Goal: Task Accomplishment & Management: Manage account settings

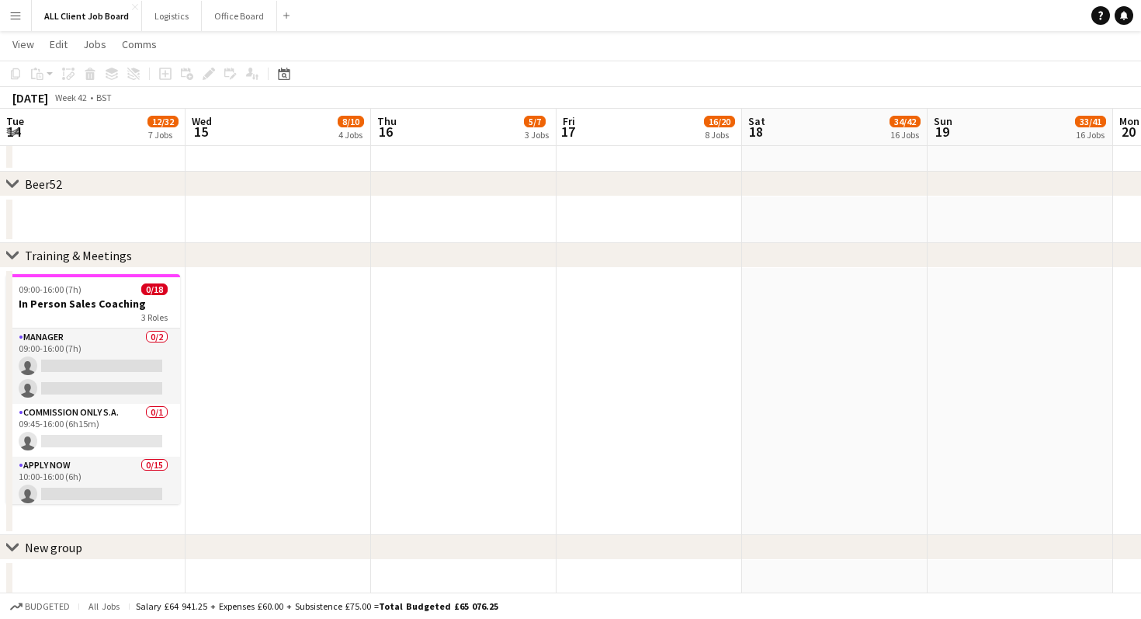
scroll to position [0, 437]
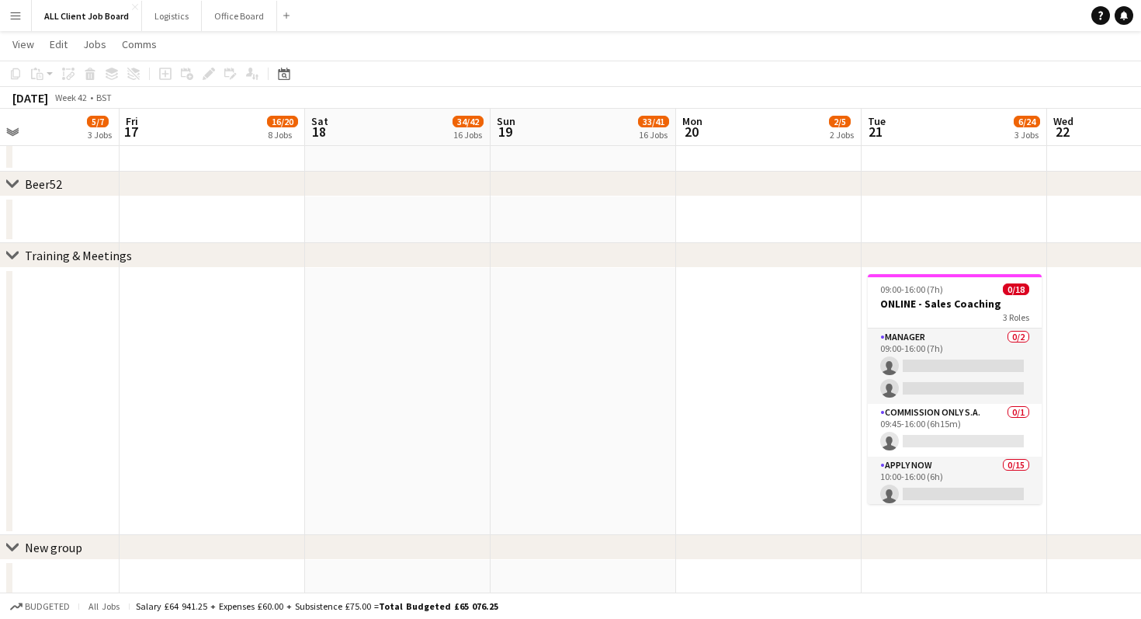
click at [76, 120] on app-board-header-date "Thu 16 5/7 3 Jobs" at bounding box center [27, 127] width 186 height 37
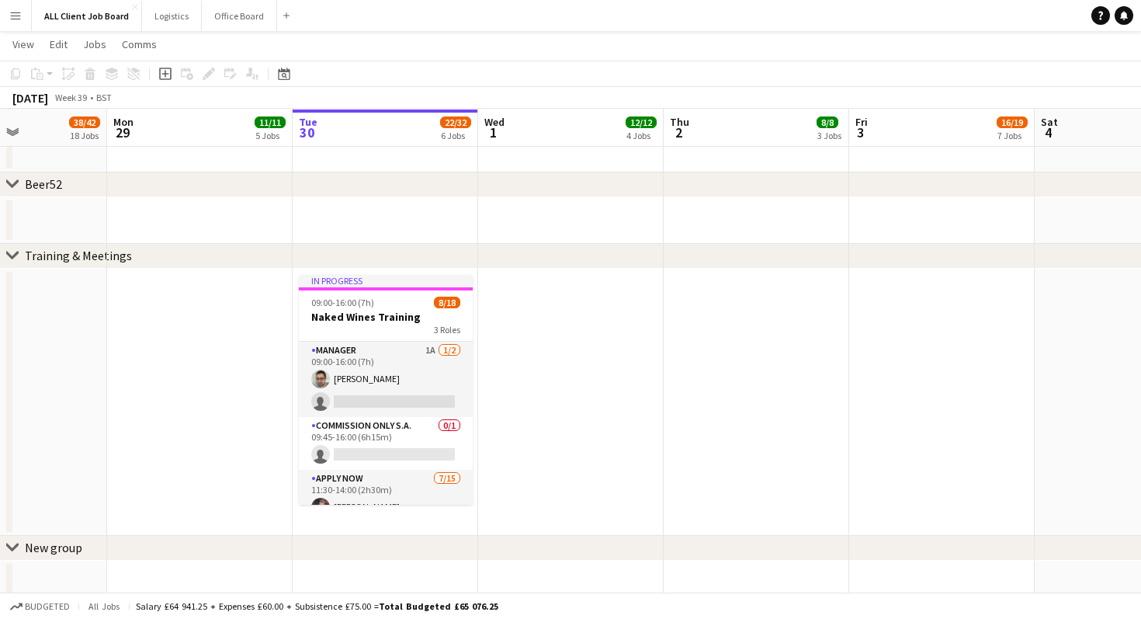
scroll to position [0, 423]
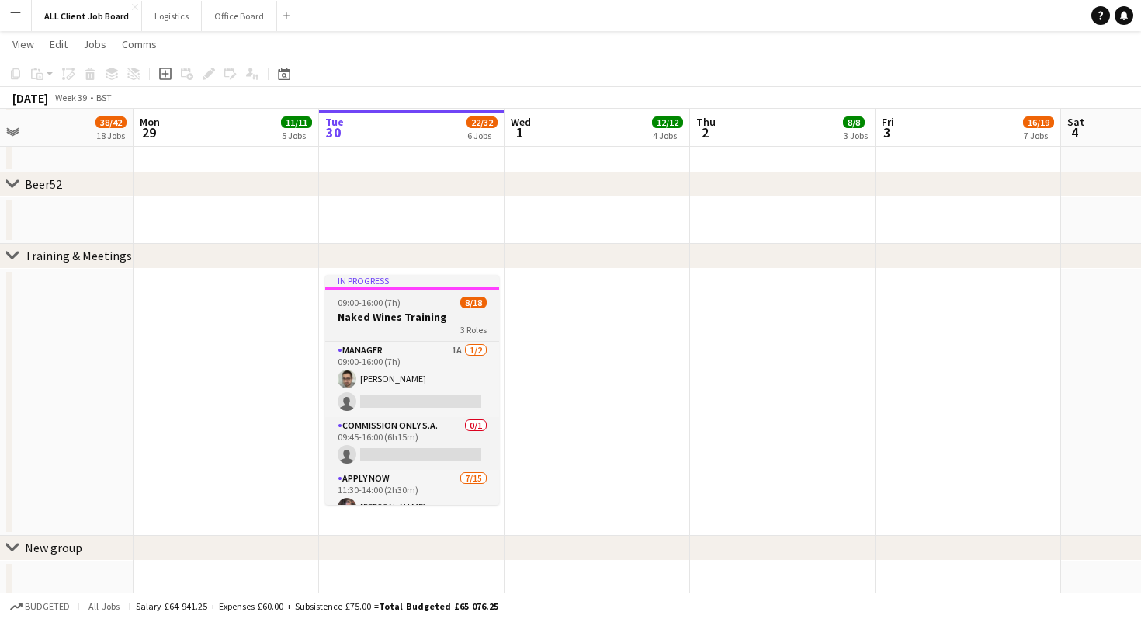
click at [415, 315] on h3 "Naked Wines Training" at bounding box center [412, 317] width 174 height 14
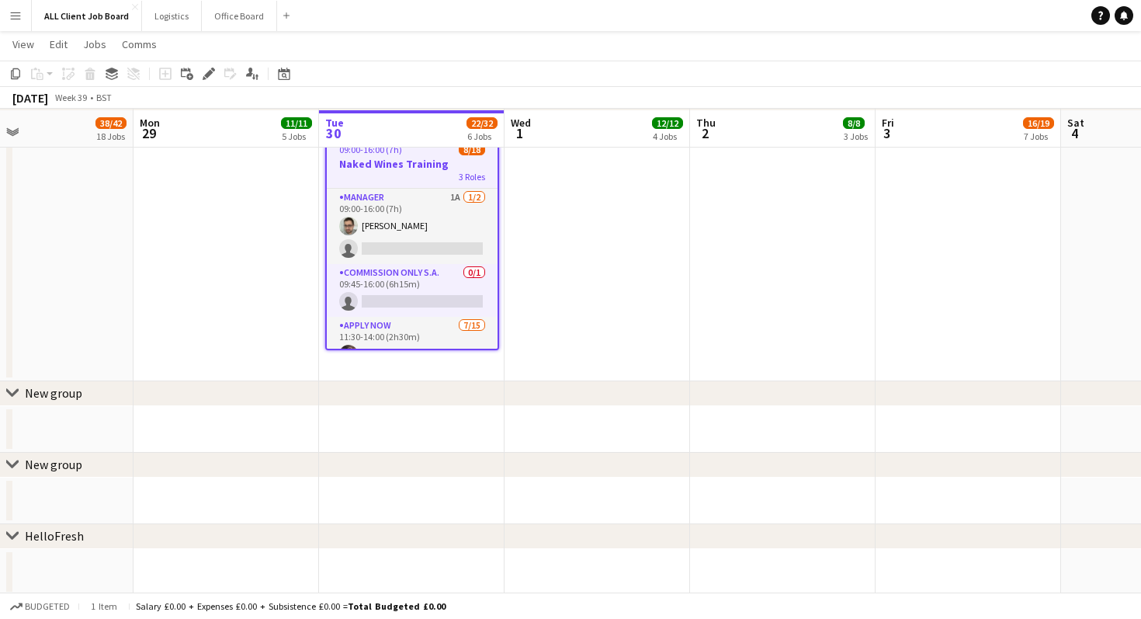
scroll to position [5943, 0]
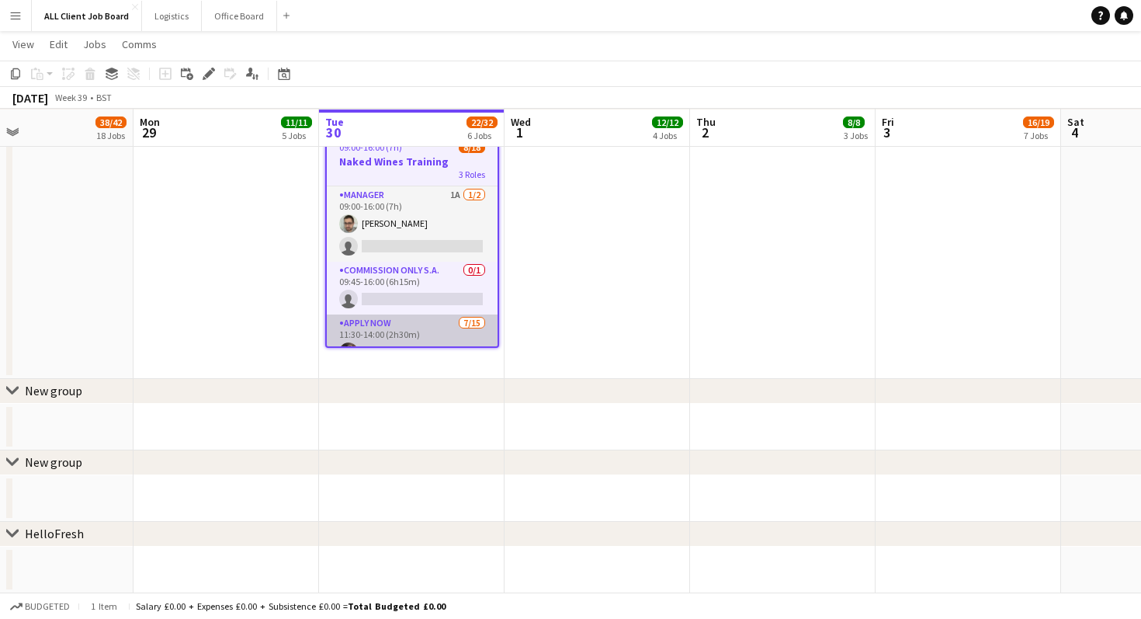
click at [412, 326] on app-card-role "APPLY NOW [DATE] 11:30-14:00 (2h30m) [PERSON_NAME] [PERSON_NAME] [PERSON_NAME] …" at bounding box center [412, 498] width 171 height 368
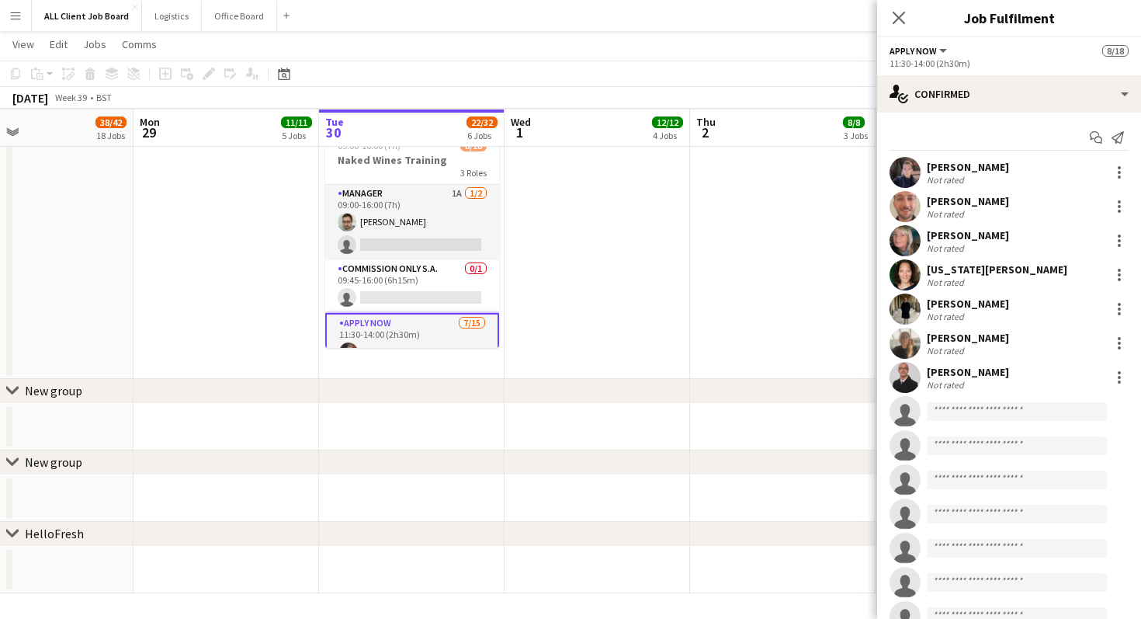
click at [954, 174] on div "Not rated" at bounding box center [947, 180] width 40 height 12
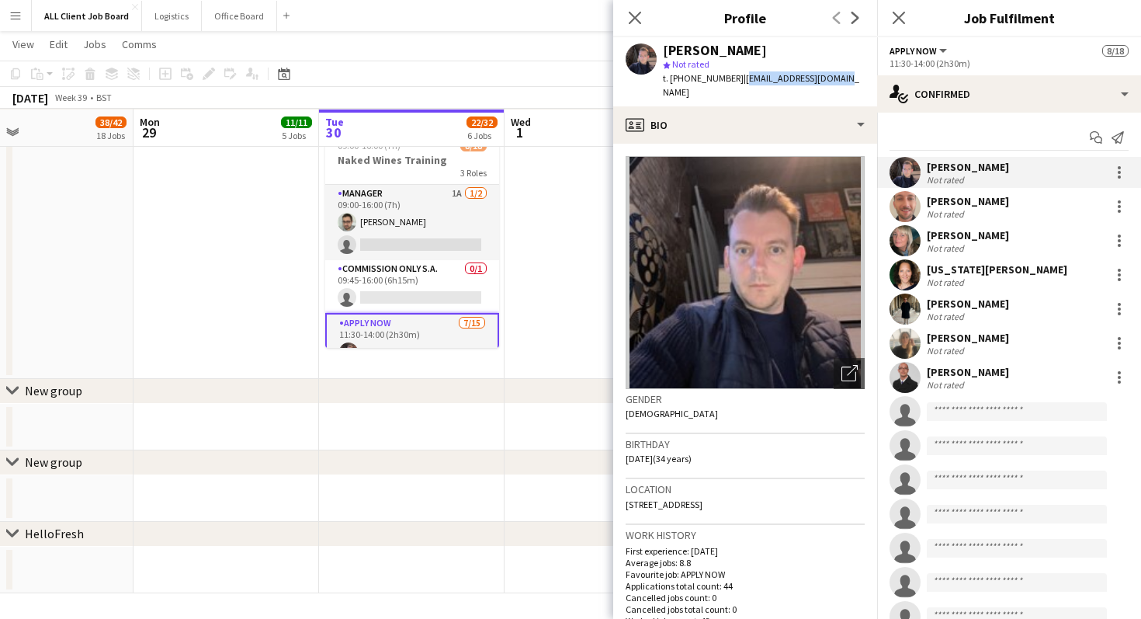
drag, startPoint x: 841, startPoint y: 78, endPoint x: 740, endPoint y: 76, distance: 101.0
click at [740, 76] on div "[PERSON_NAME] star Not rated t. [PHONE_NUMBER] | [EMAIL_ADDRESS][DOMAIN_NAME]" at bounding box center [745, 71] width 264 height 69
copy span "[EMAIL_ADDRESS][DOMAIN_NAME]"
click at [1006, 208] on div "Not rated" at bounding box center [968, 214] width 82 height 12
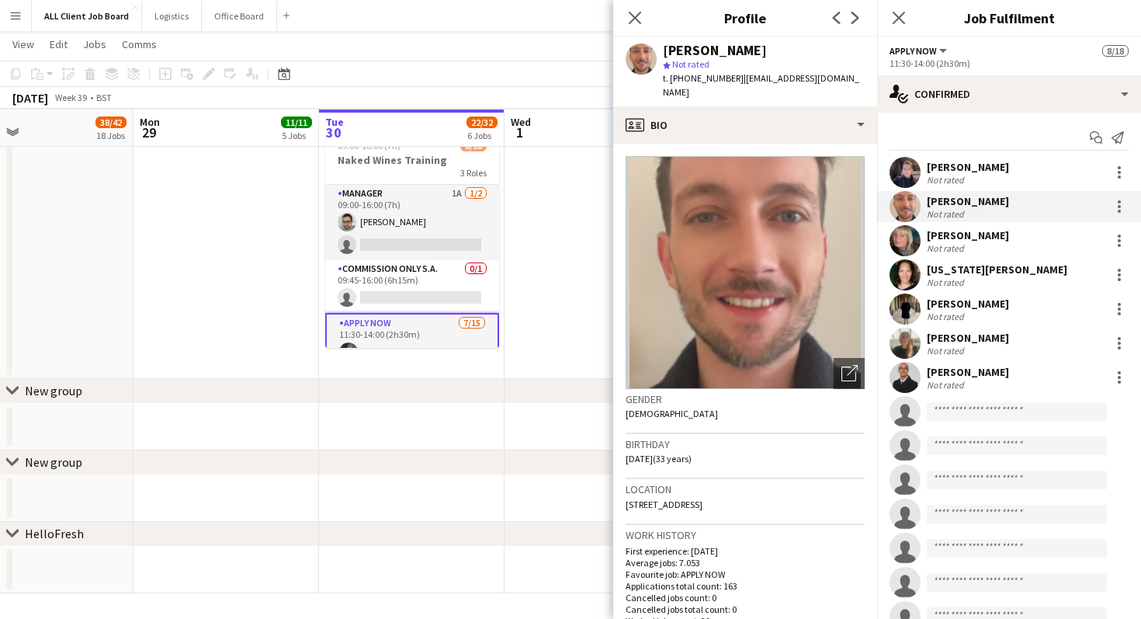
drag, startPoint x: 738, startPoint y: 79, endPoint x: 786, endPoint y: 94, distance: 50.4
click at [786, 94] on div "t. [PHONE_NUMBER] | [EMAIL_ADDRESS][DOMAIN_NAME]" at bounding box center [764, 85] width 202 height 28
copy span "[EMAIL_ADDRESS][DOMAIN_NAME]"
click at [985, 243] on div "Not rated" at bounding box center [968, 248] width 82 height 12
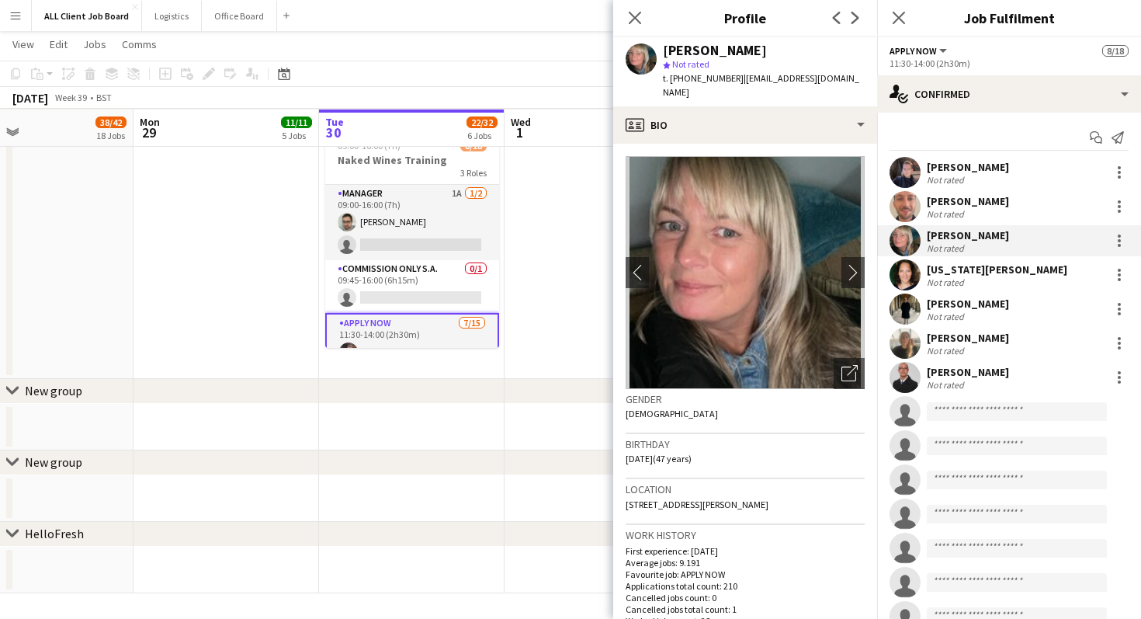
click at [985, 287] on div "Not rated" at bounding box center [997, 282] width 141 height 12
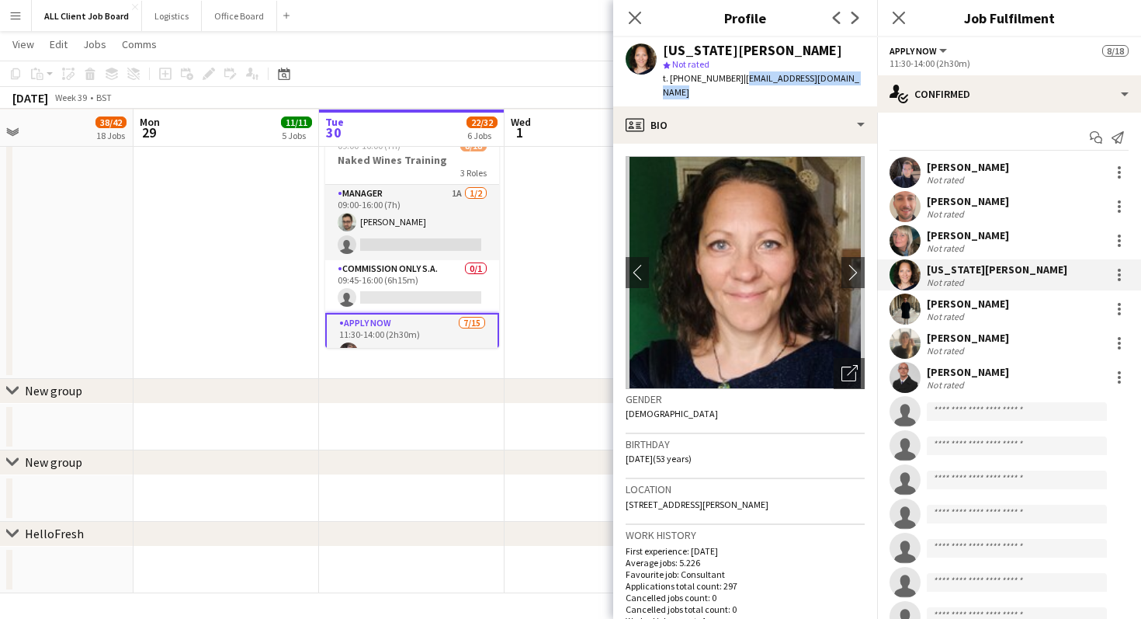
drag, startPoint x: 736, startPoint y: 77, endPoint x: 853, endPoint y: 75, distance: 117.3
click at [853, 75] on div "[US_STATE][PERSON_NAME] star Not rated t. [PHONE_NUMBER] | [EMAIL_ADDRESS][DOMA…" at bounding box center [745, 71] width 264 height 69
copy span "[EMAIL_ADDRESS][DOMAIN_NAME]"
click at [1021, 302] on div "[PERSON_NAME] Not rated" at bounding box center [1009, 309] width 264 height 31
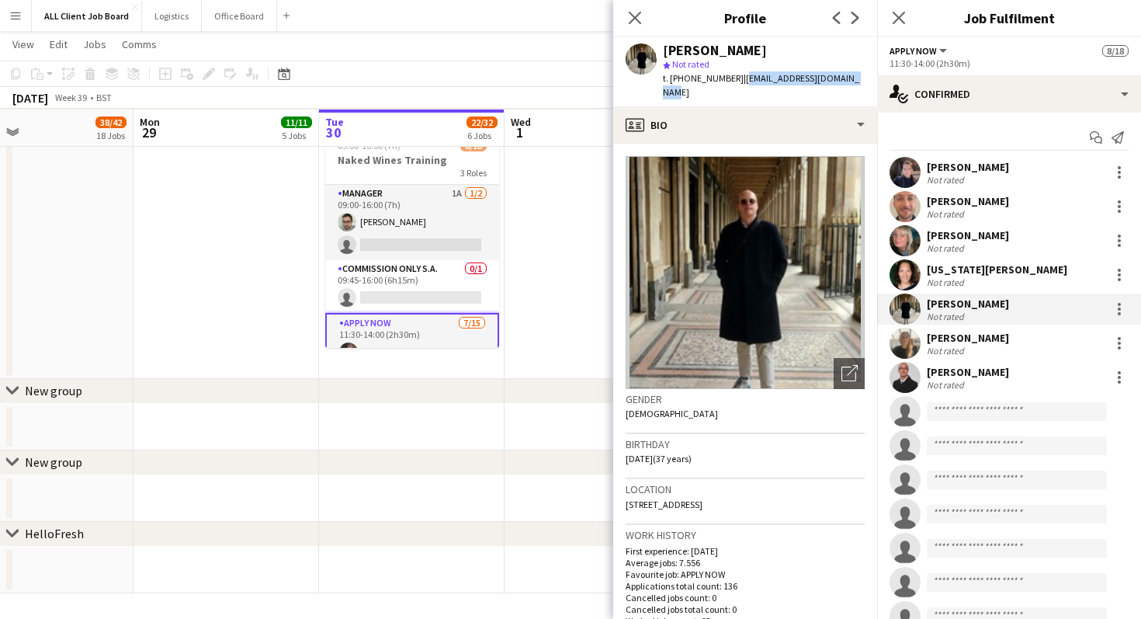
drag, startPoint x: 866, startPoint y: 79, endPoint x: 738, endPoint y: 79, distance: 128.1
click at [738, 78] on div "[PERSON_NAME] star Not rated t. [PHONE_NUMBER] | [EMAIL_ADDRESS][DOMAIN_NAME]" at bounding box center [745, 71] width 264 height 69
copy span "[EMAIL_ADDRESS][DOMAIN_NAME]"
click at [1032, 335] on div "[PERSON_NAME] Not rated" at bounding box center [1009, 343] width 264 height 31
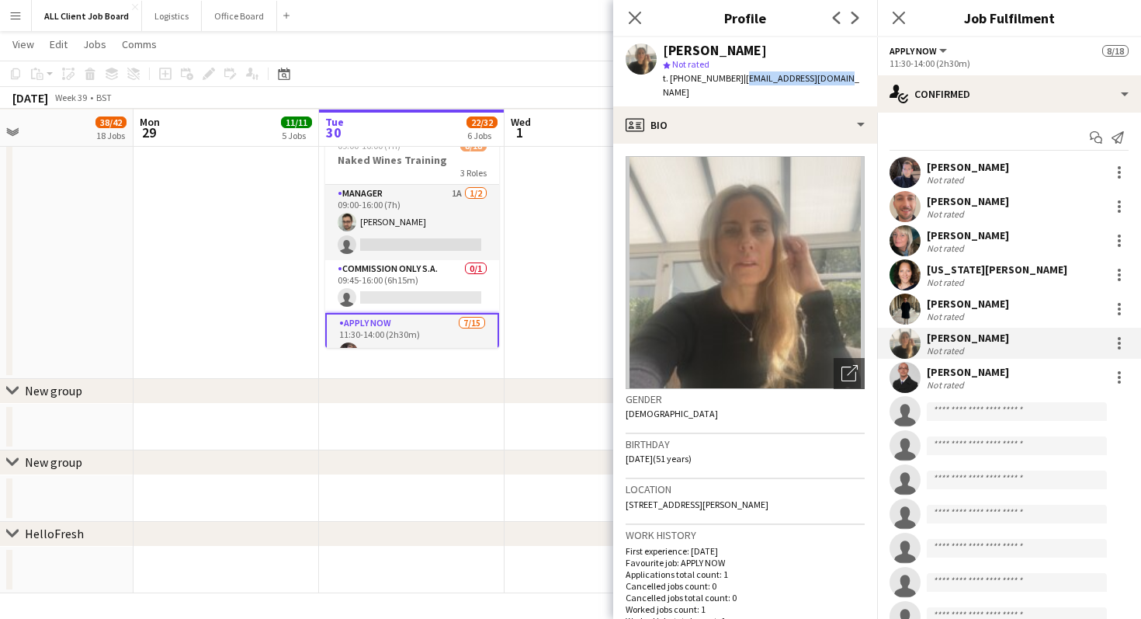
drag, startPoint x: 840, startPoint y: 77, endPoint x: 742, endPoint y: 74, distance: 97.9
click at [742, 72] on div "[PERSON_NAME] star Not rated t. [PHONE_NUMBER] | [EMAIL_ADDRESS][DOMAIN_NAME]" at bounding box center [745, 71] width 264 height 69
copy span "[EMAIL_ADDRESS][DOMAIN_NAME]"
click at [996, 367] on div "[PERSON_NAME]" at bounding box center [968, 372] width 82 height 14
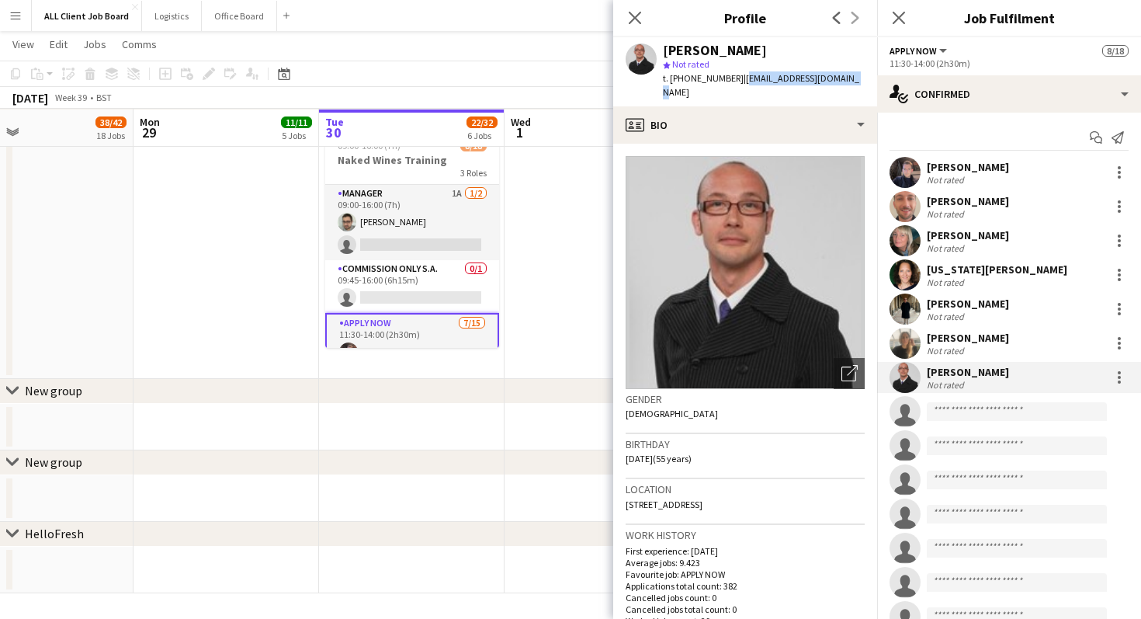
drag, startPoint x: 850, startPoint y: 79, endPoint x: 738, endPoint y: 80, distance: 112.6
click at [738, 79] on div "[PERSON_NAME] star Not rated t. [PHONE_NUMBER] | [EMAIL_ADDRESS][DOMAIN_NAME]" at bounding box center [745, 71] width 264 height 69
copy span "[EMAIL_ADDRESS][DOMAIN_NAME]"
